Goal: Navigation & Orientation: Find specific page/section

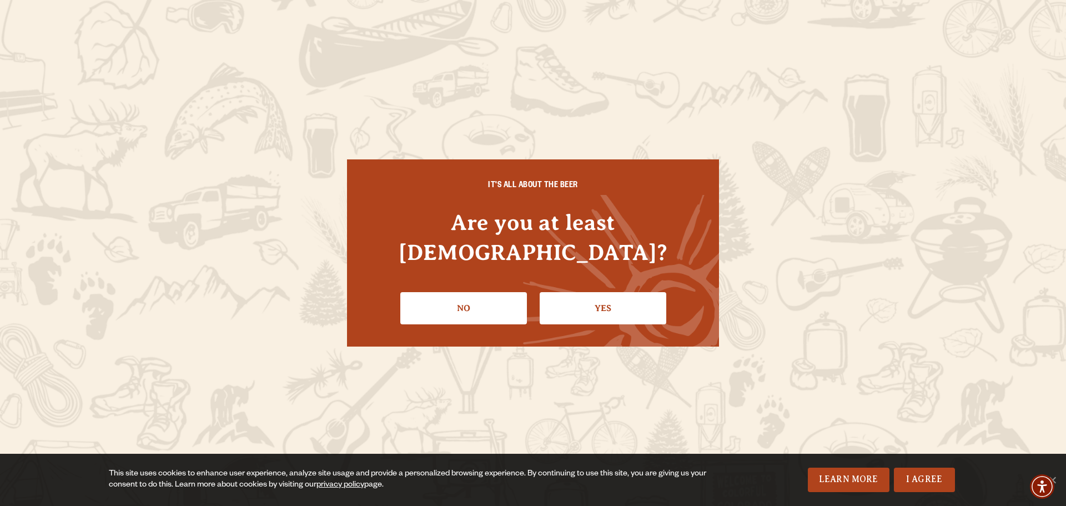
click at [589, 297] on link "Yes" at bounding box center [602, 308] width 127 height 32
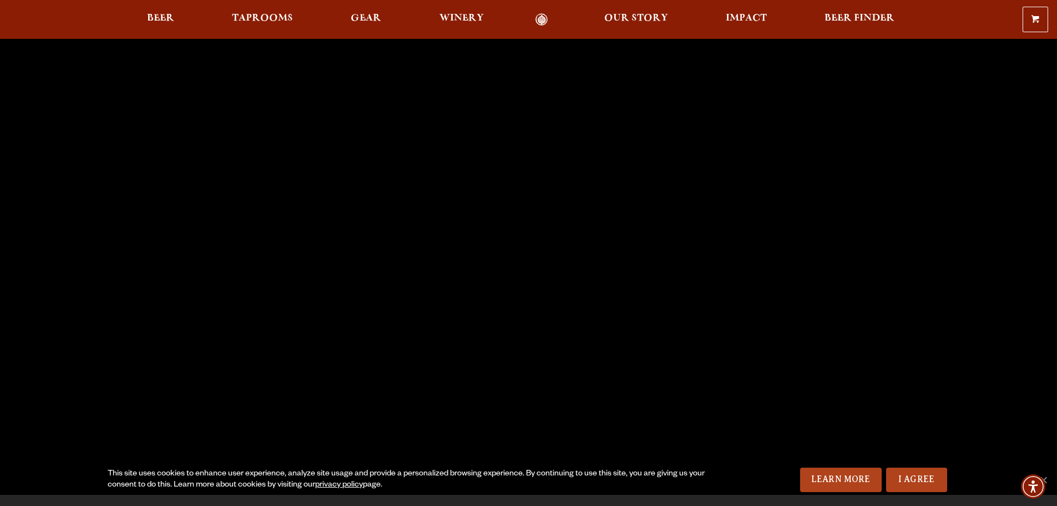
scroll to position [111, 0]
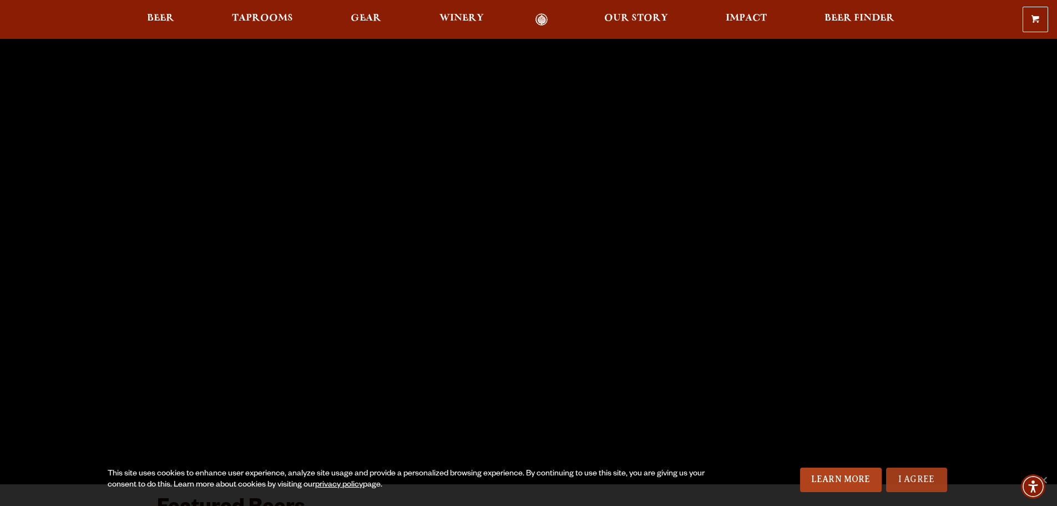
click at [921, 475] on link "I Agree" at bounding box center [916, 479] width 61 height 24
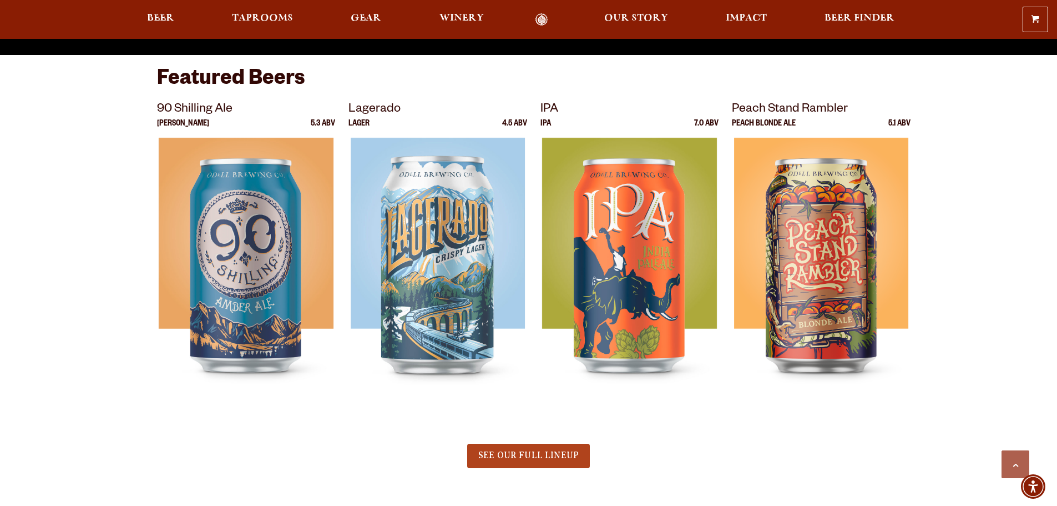
scroll to position [666, 0]
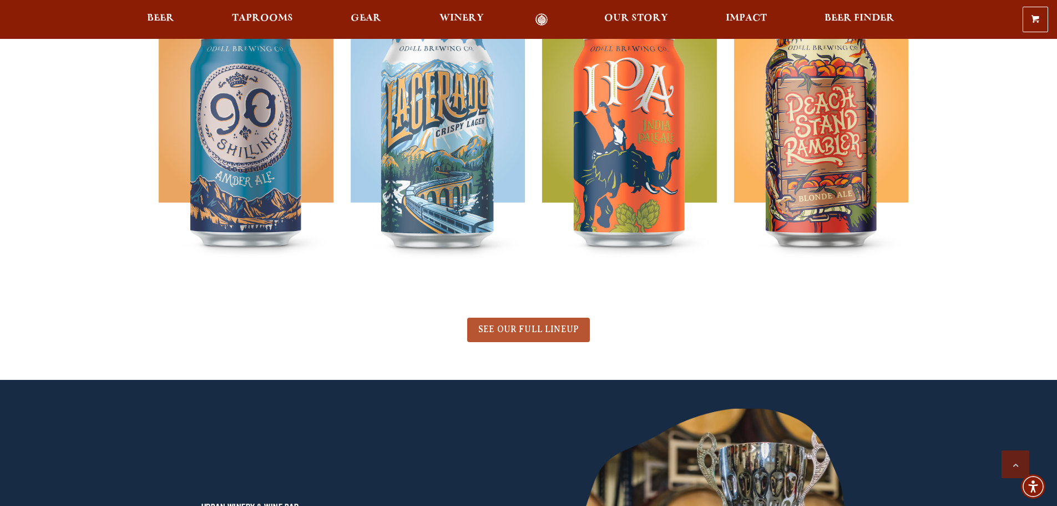
click at [506, 323] on link "SEE OUR FULL LINEUP" at bounding box center [528, 329] width 123 height 24
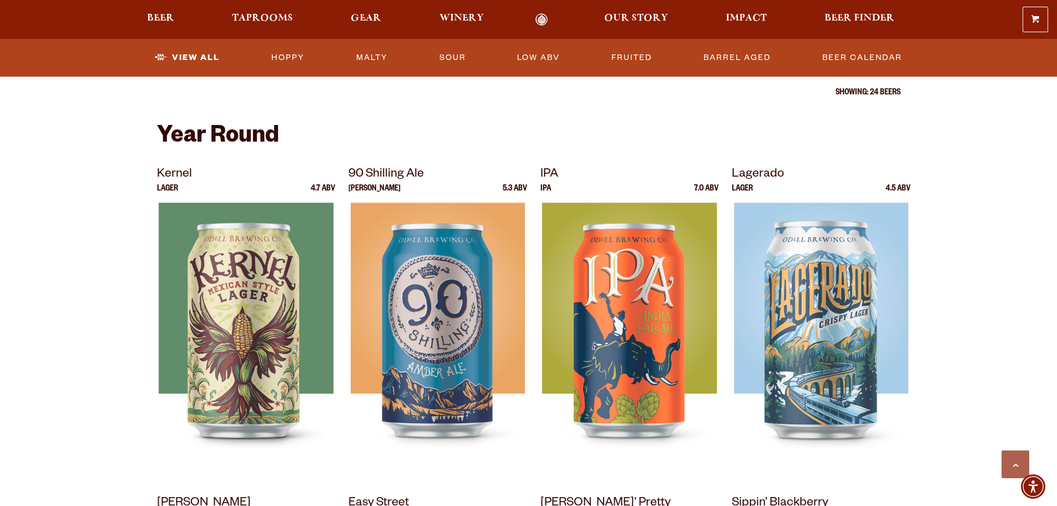
scroll to position [389, 0]
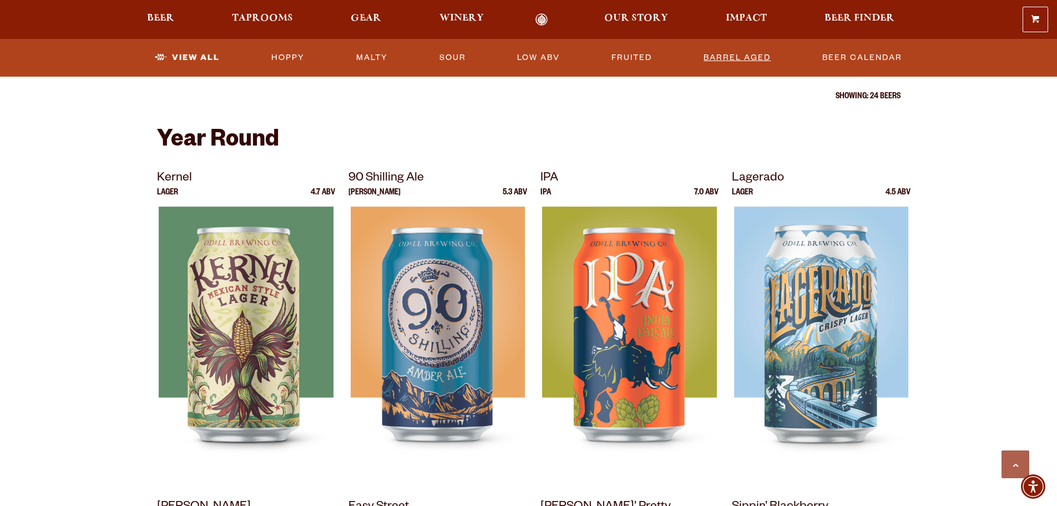
click at [741, 57] on link "Barrel Aged" at bounding box center [737, 58] width 76 height 26
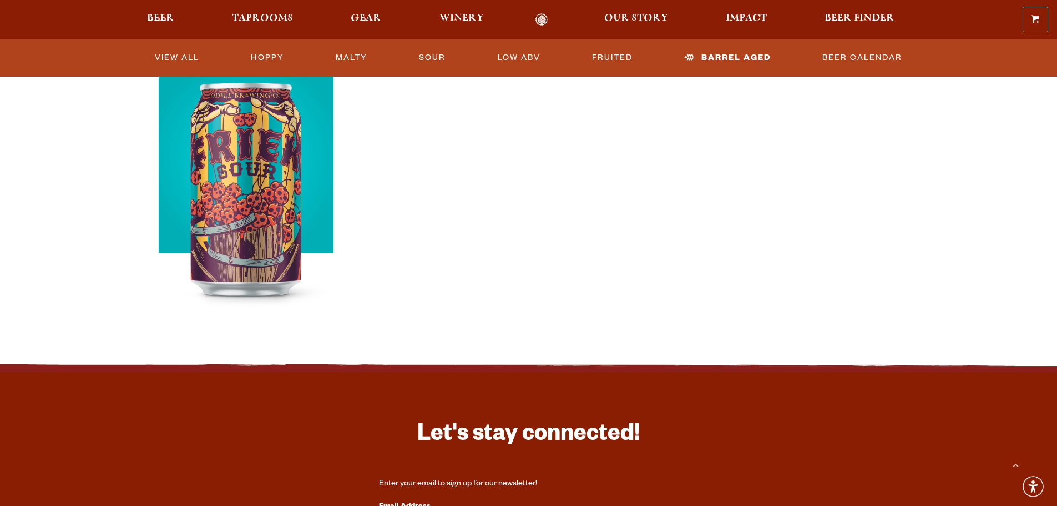
scroll to position [222, 0]
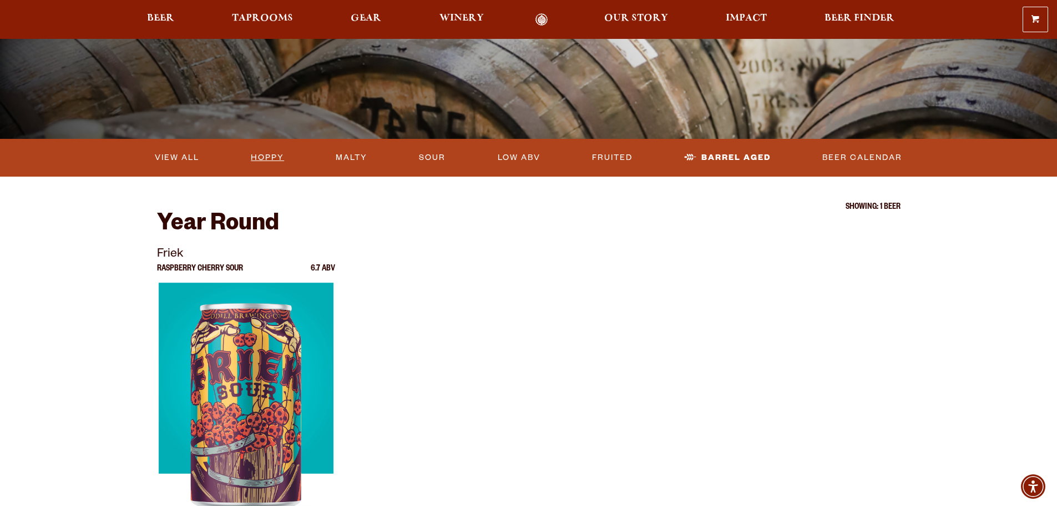
click at [263, 157] on link "Hoppy" at bounding box center [267, 158] width 42 height 26
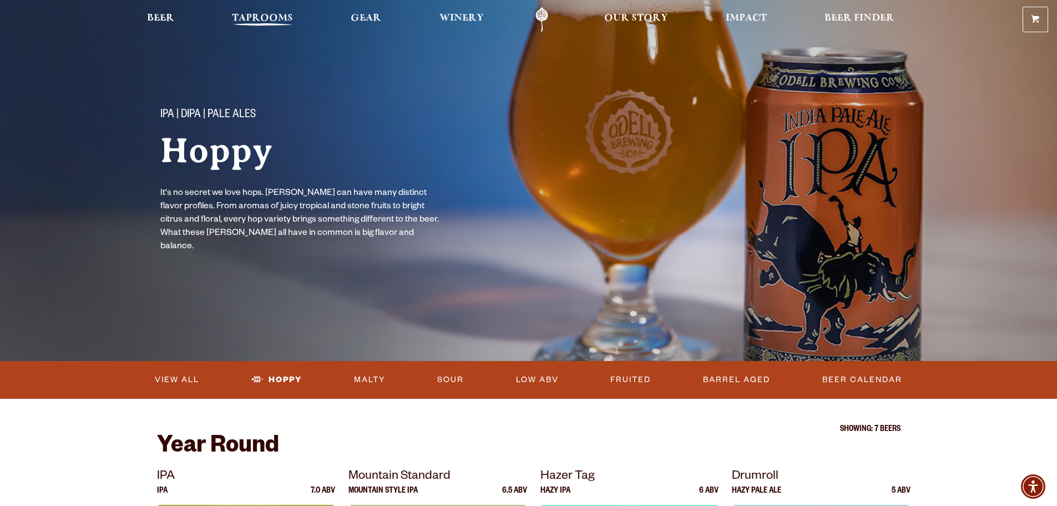
click at [255, 17] on span "Taprooms" at bounding box center [262, 18] width 61 height 9
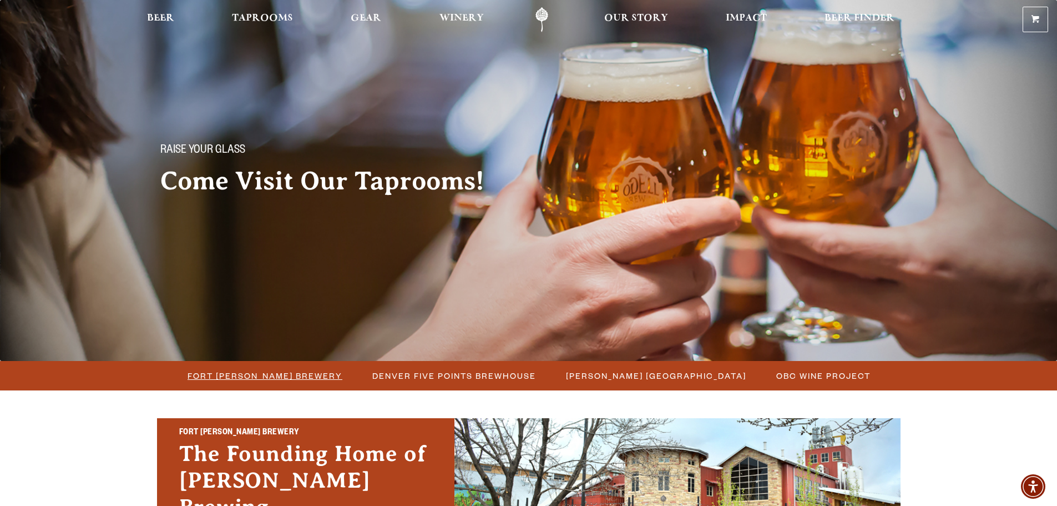
click at [266, 374] on span "Fort [PERSON_NAME] Brewery" at bounding box center [265, 375] width 155 height 16
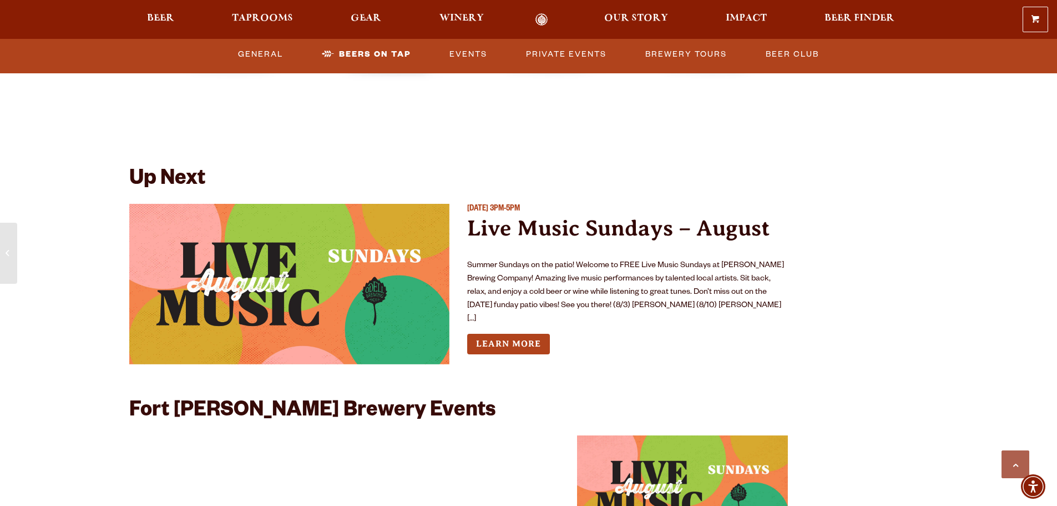
scroll to position [4104, 0]
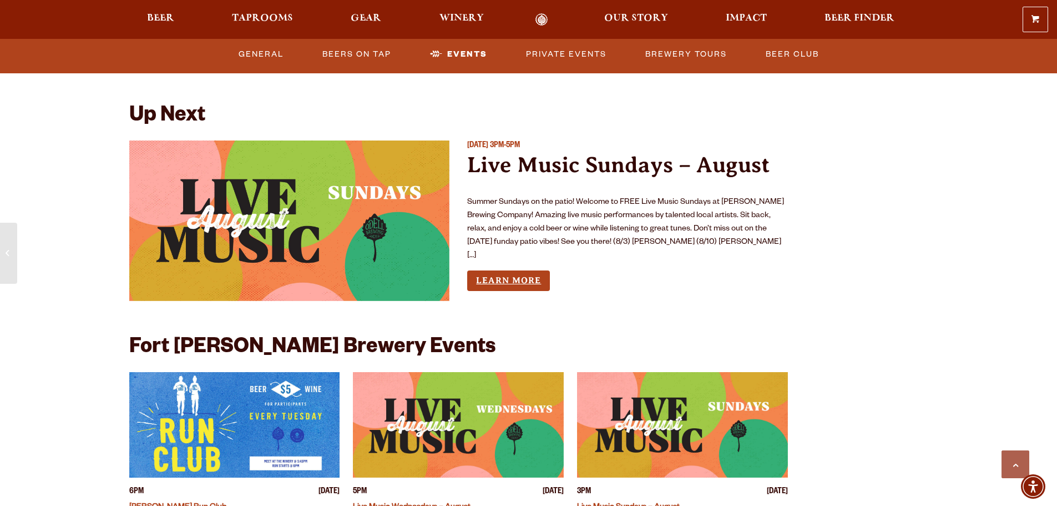
click at [506, 270] on link "Learn More" at bounding box center [508, 280] width 83 height 21
